Goal: Find specific page/section: Find specific page/section

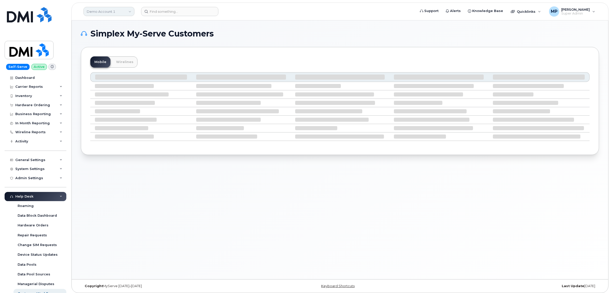
click at [102, 13] on link "Demo Account 1" at bounding box center [108, 11] width 51 height 9
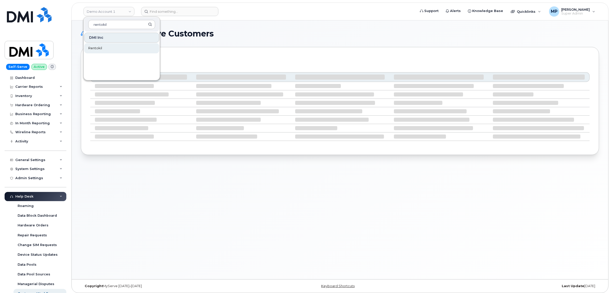
type input "rentokil"
click at [95, 47] on span "Rentokil" at bounding box center [95, 48] width 14 height 5
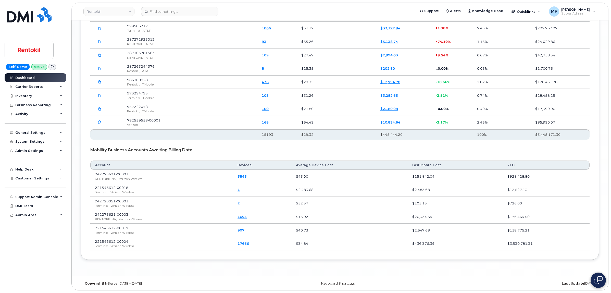
scroll to position [845, 0]
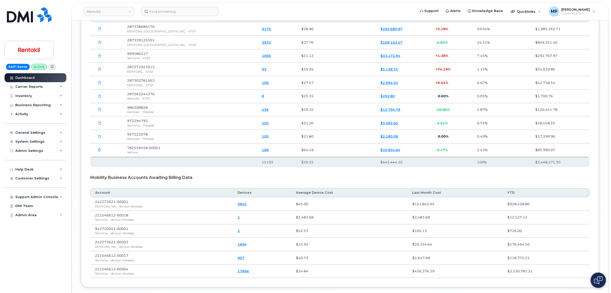
click at [99, 152] on icon "button" at bounding box center [99, 149] width 3 height 3
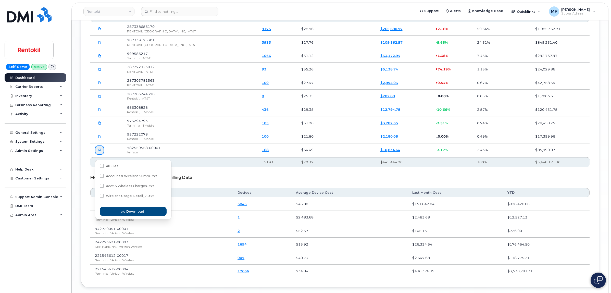
click at [81, 148] on div "Earlier 2024 October September August July June May April March February Nov 24…" at bounding box center [340, 131] width 518 height 312
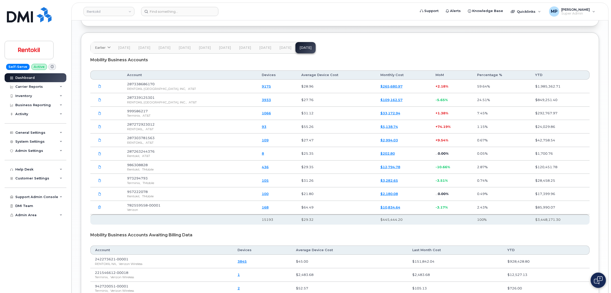
scroll to position [781, 0]
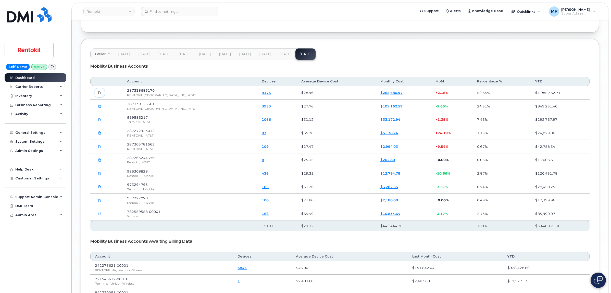
click at [98, 94] on icon at bounding box center [99, 92] width 3 height 3
